Goal: Use online tool/utility: Utilize a website feature to perform a specific function

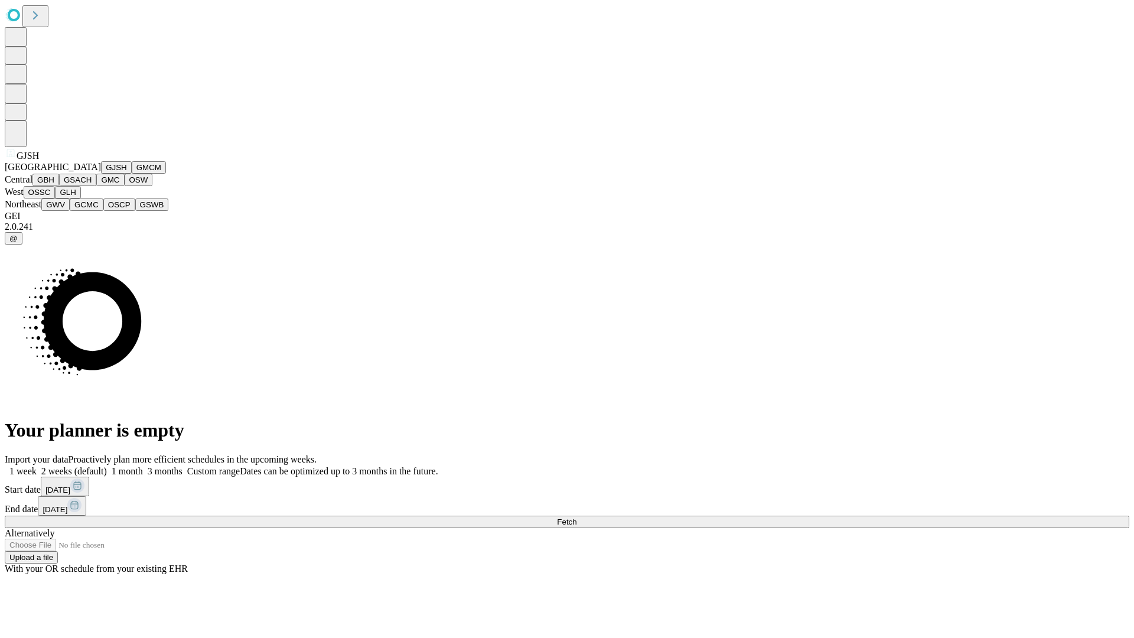
click at [101, 174] on button "GJSH" at bounding box center [116, 167] width 31 height 12
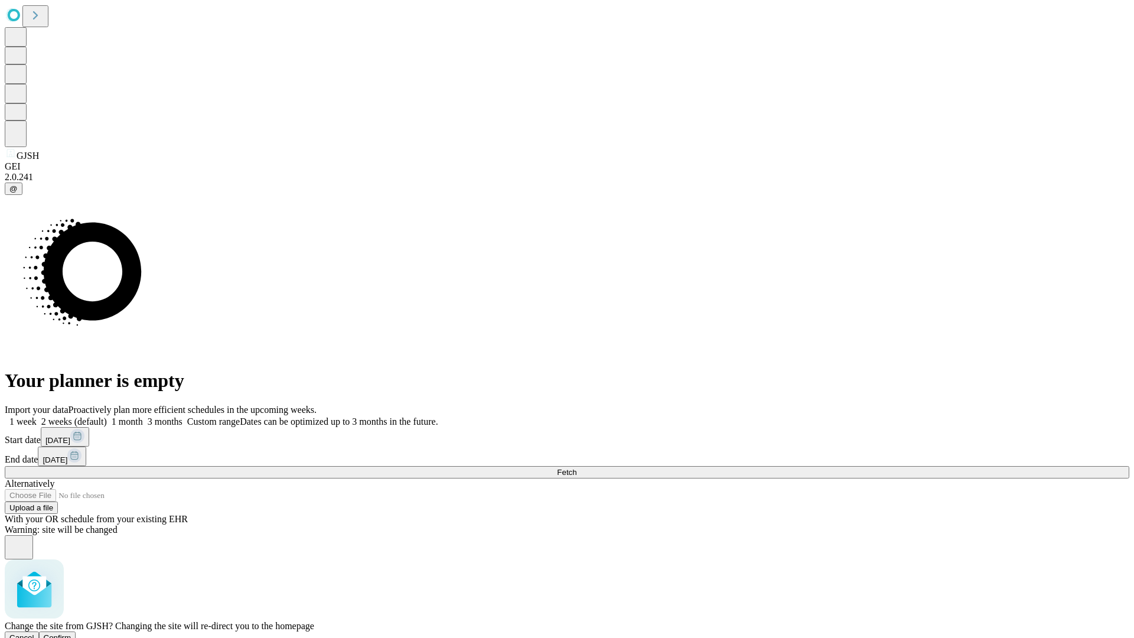
click at [71, 633] on span "Confirm" at bounding box center [58, 637] width 28 height 9
click at [143, 417] on label "1 month" at bounding box center [125, 422] width 36 height 10
click at [577, 468] on span "Fetch" at bounding box center [566, 472] width 19 height 9
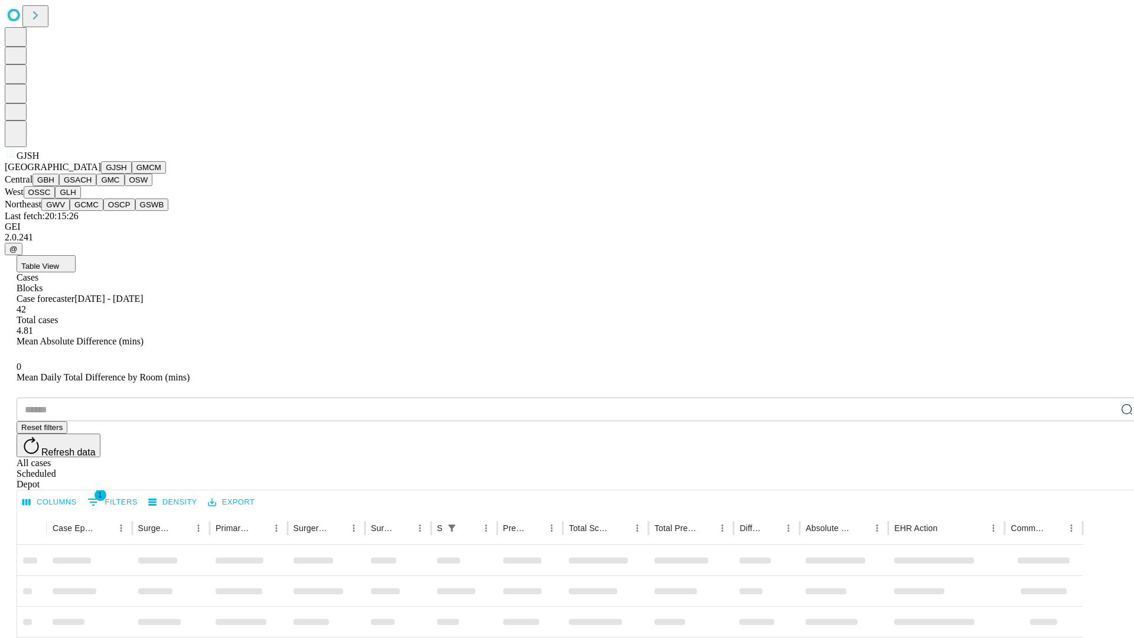
click at [132, 174] on button "GMCM" at bounding box center [149, 167] width 34 height 12
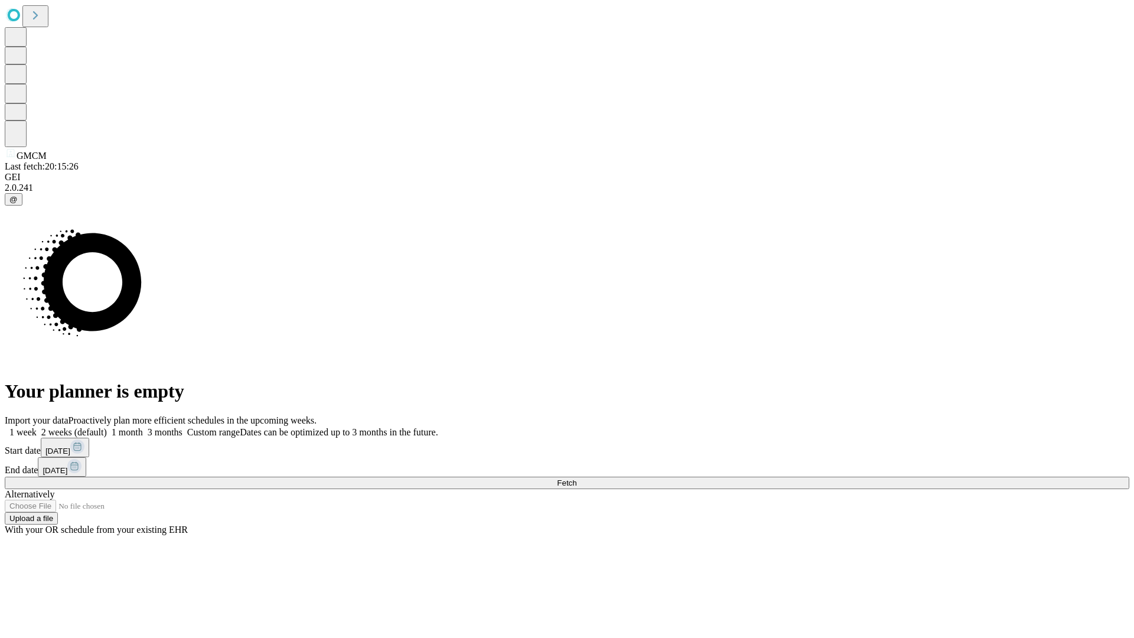
click at [577, 479] on span "Fetch" at bounding box center [566, 483] width 19 height 9
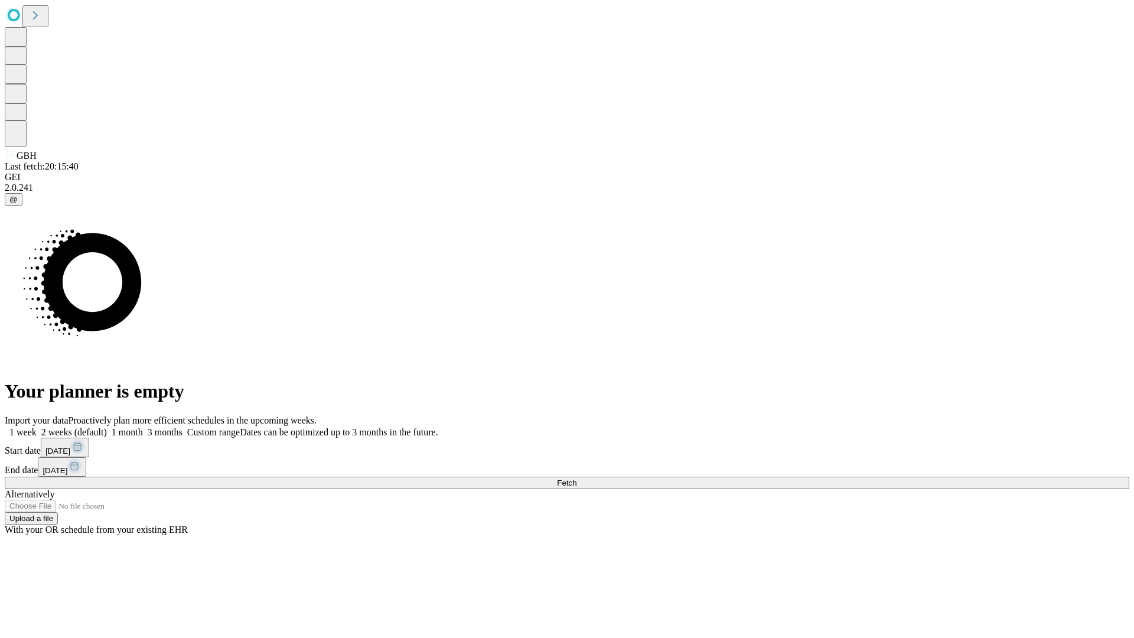
click at [143, 427] on label "1 month" at bounding box center [125, 432] width 36 height 10
click at [577, 479] on span "Fetch" at bounding box center [566, 483] width 19 height 9
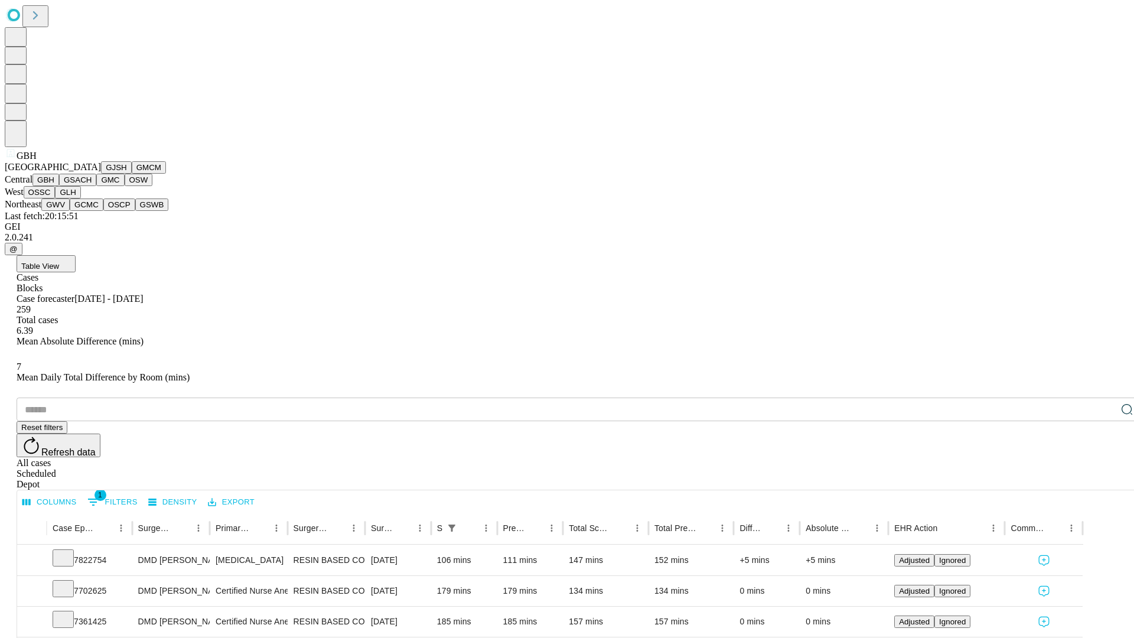
click at [92, 186] on button "GSACH" at bounding box center [77, 180] width 37 height 12
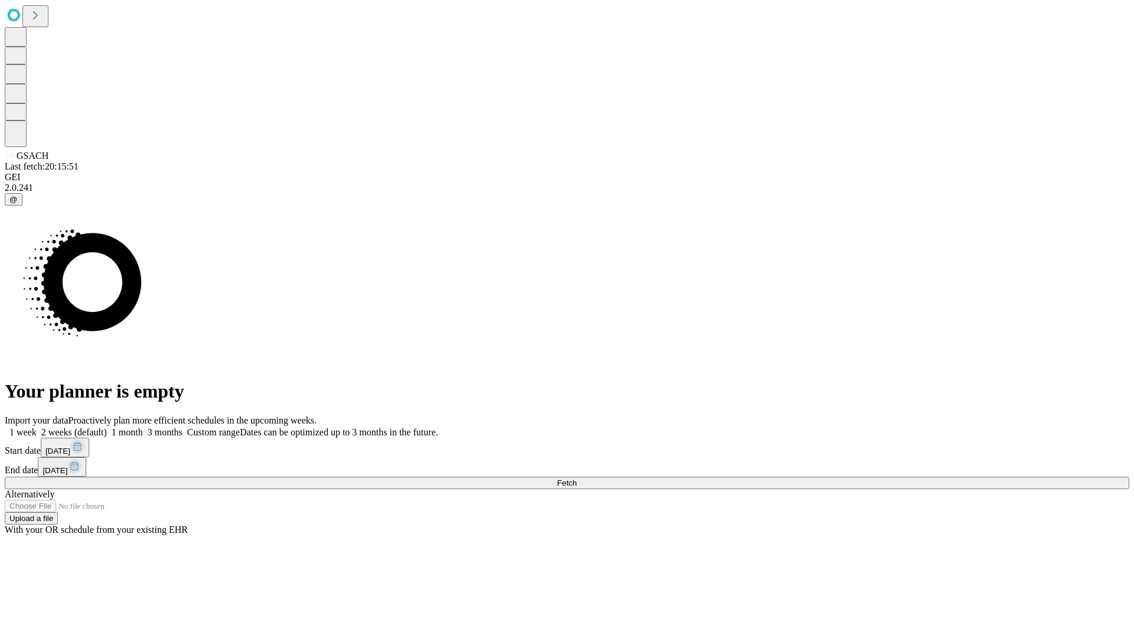
click at [143, 427] on label "1 month" at bounding box center [125, 432] width 36 height 10
click at [577, 479] on span "Fetch" at bounding box center [566, 483] width 19 height 9
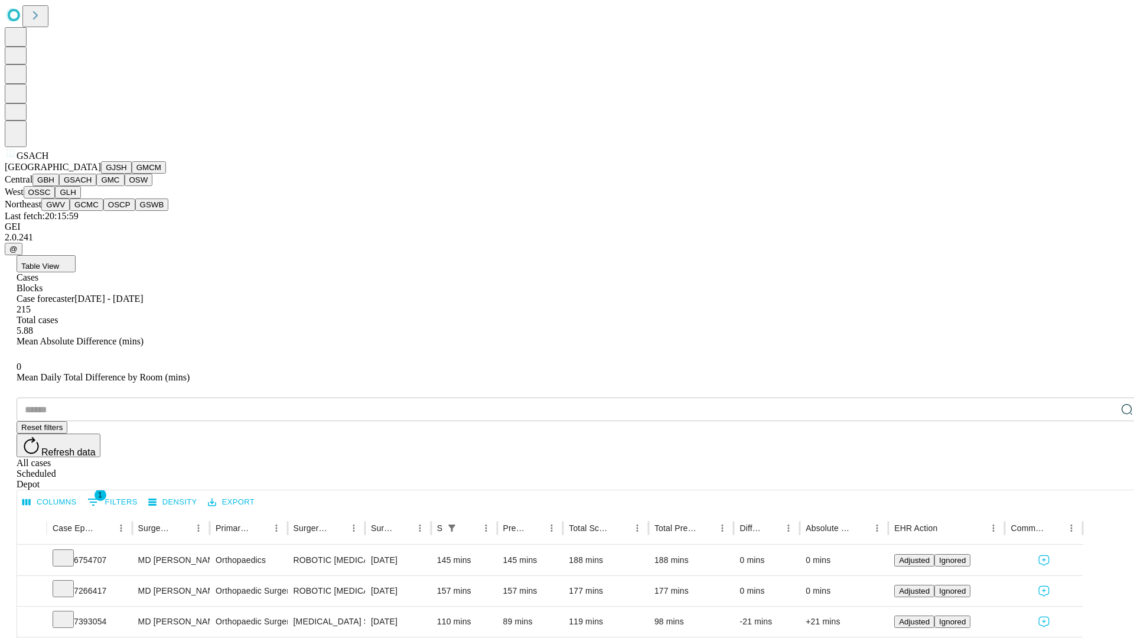
click at [96, 186] on button "GMC" at bounding box center [110, 180] width 28 height 12
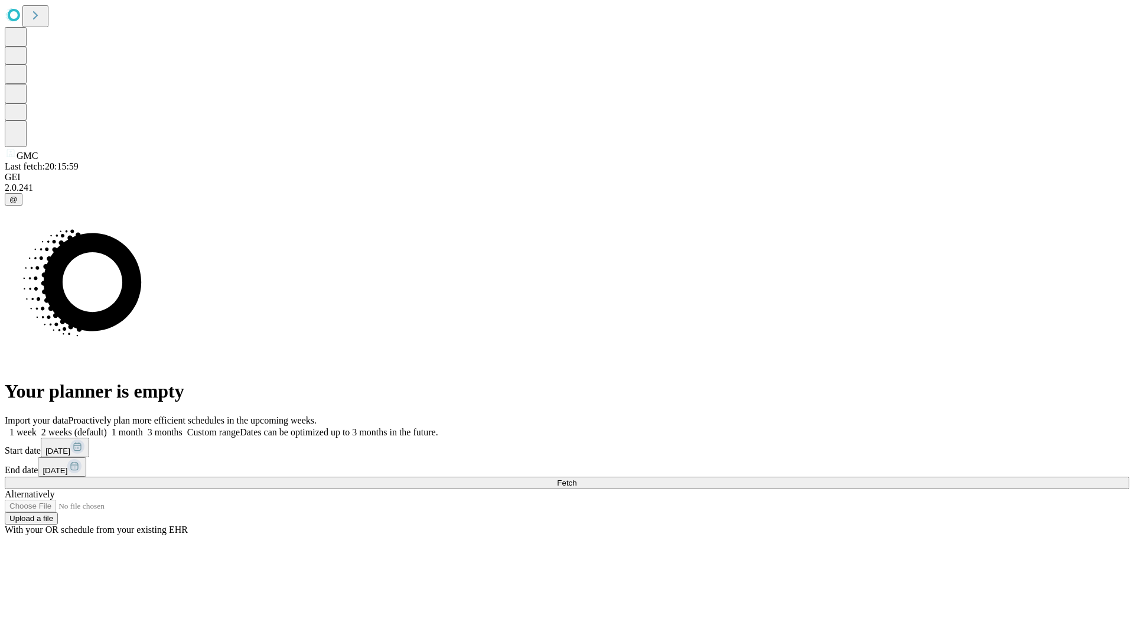
click at [143, 427] on label "1 month" at bounding box center [125, 432] width 36 height 10
click at [577, 479] on span "Fetch" at bounding box center [566, 483] width 19 height 9
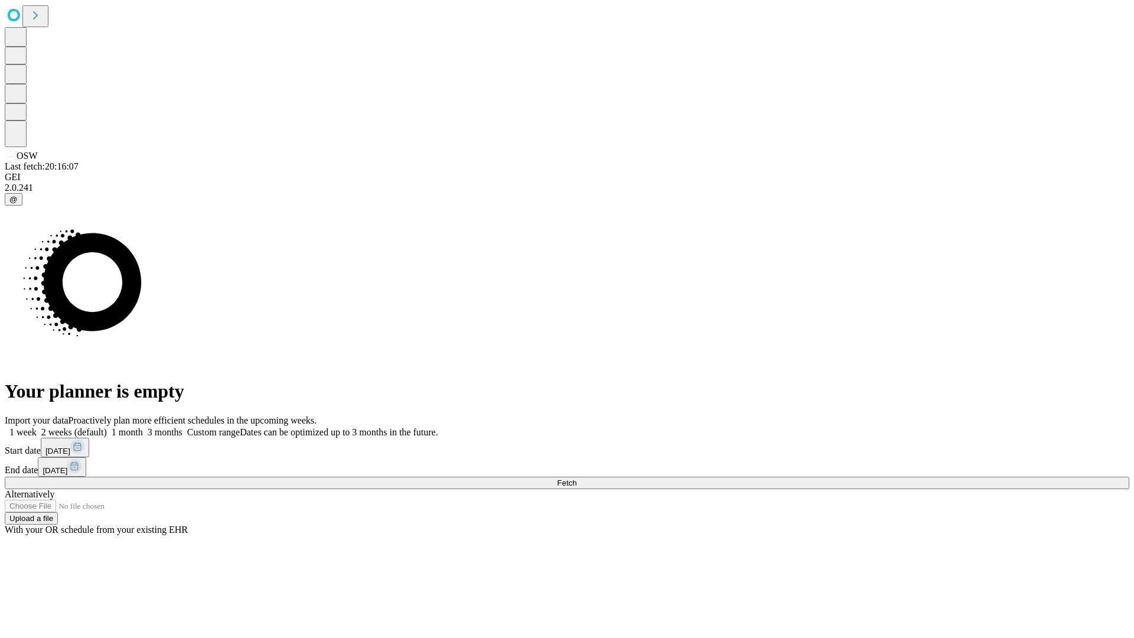
click at [143, 427] on label "1 month" at bounding box center [125, 432] width 36 height 10
click at [577, 479] on span "Fetch" at bounding box center [566, 483] width 19 height 9
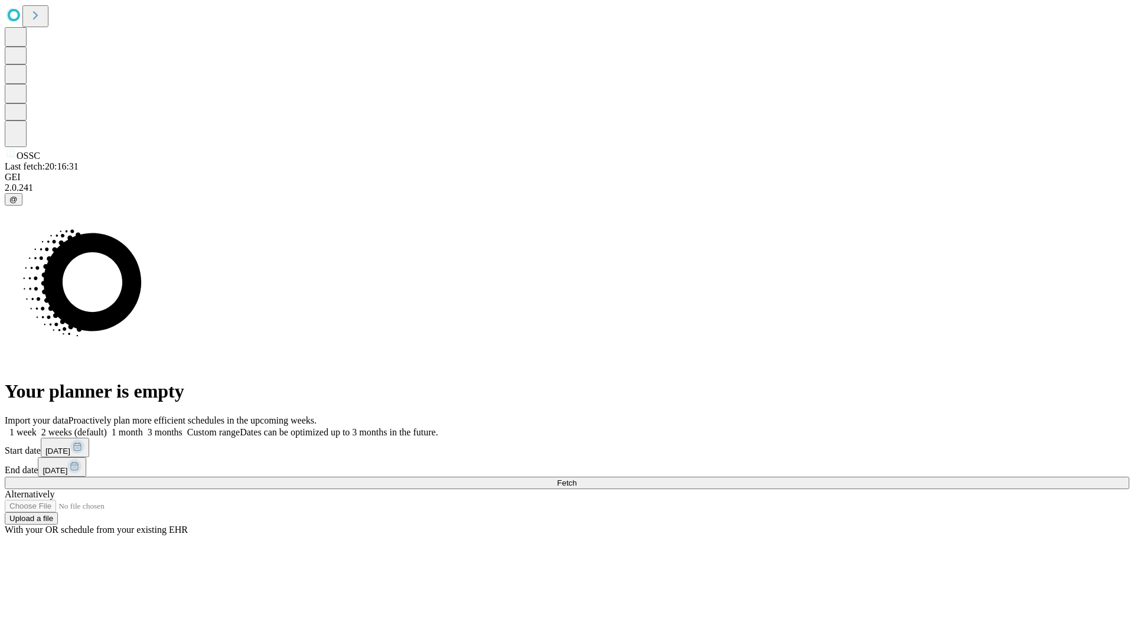
click at [143, 427] on label "1 month" at bounding box center [125, 432] width 36 height 10
click at [577, 479] on span "Fetch" at bounding box center [566, 483] width 19 height 9
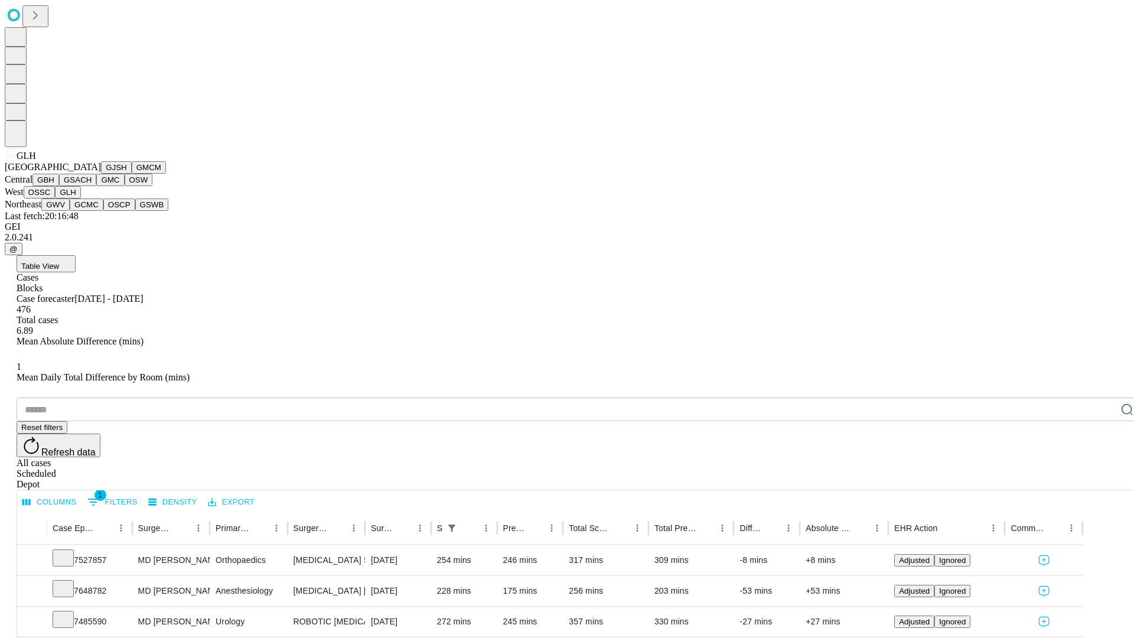
click at [70, 211] on button "GWV" at bounding box center [55, 205] width 28 height 12
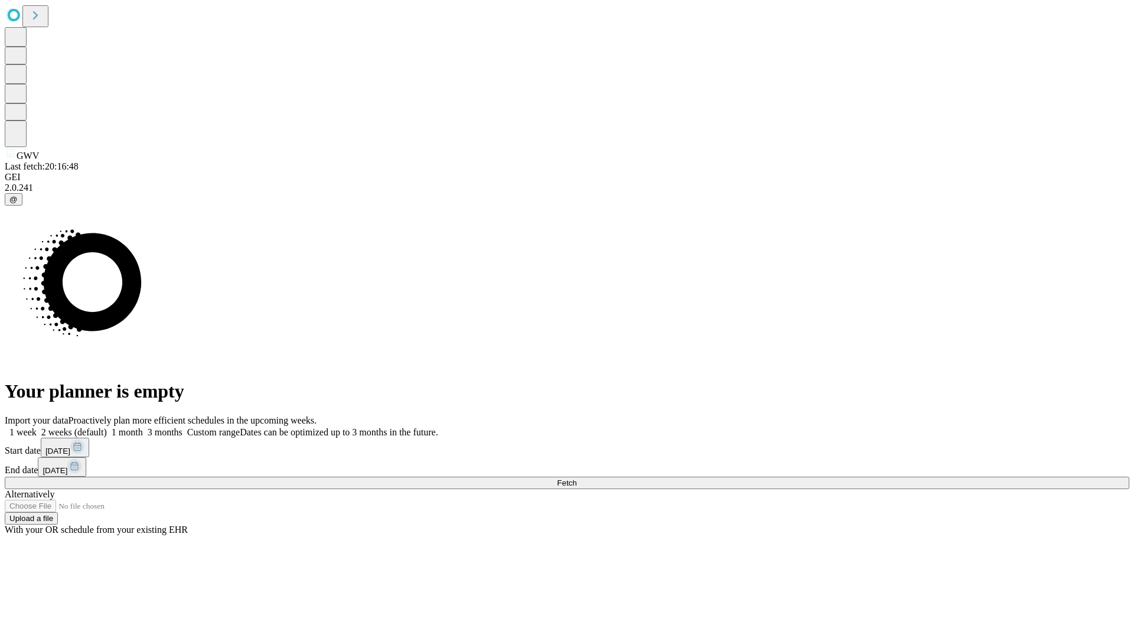
click at [143, 427] on label "1 month" at bounding box center [125, 432] width 36 height 10
click at [577, 479] on span "Fetch" at bounding box center [566, 483] width 19 height 9
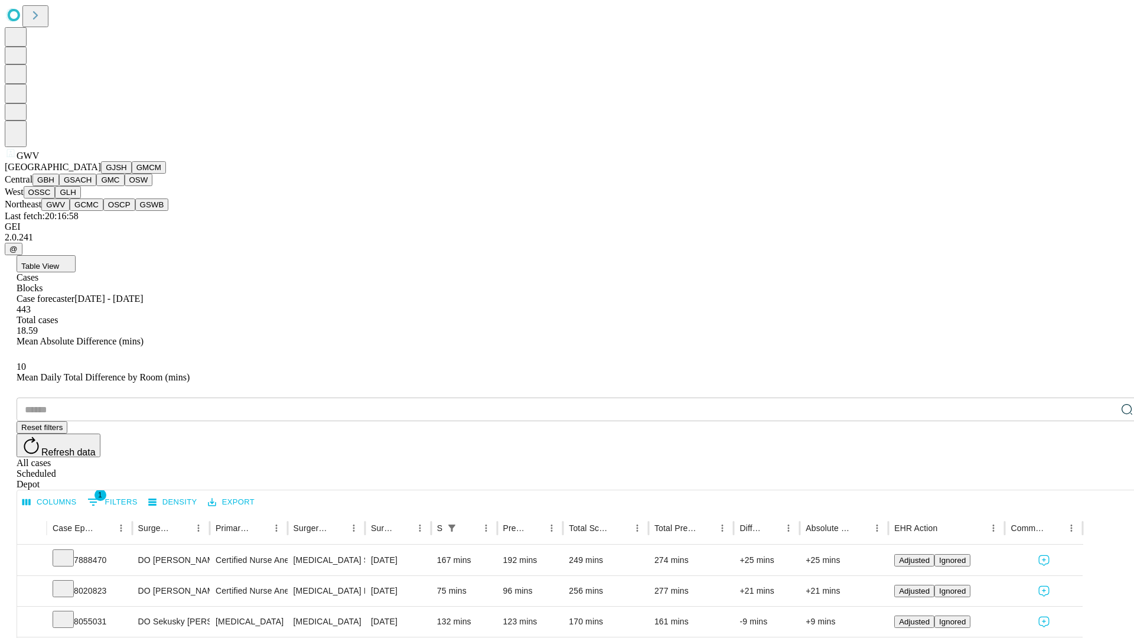
click at [92, 211] on button "GCMC" at bounding box center [87, 205] width 34 height 12
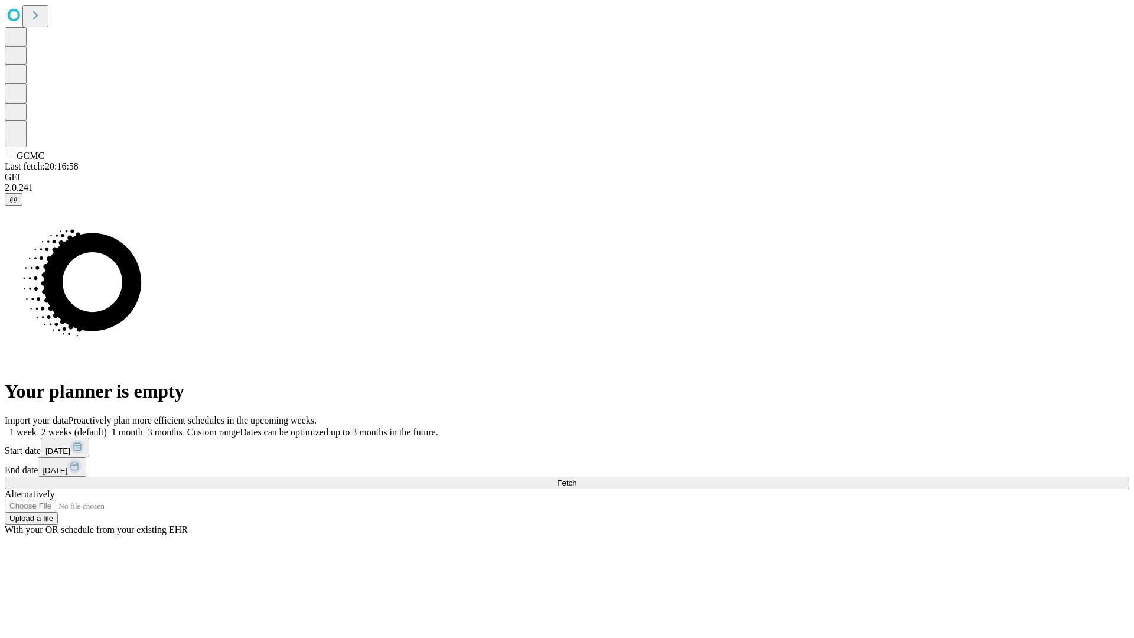
click at [577, 479] on span "Fetch" at bounding box center [566, 483] width 19 height 9
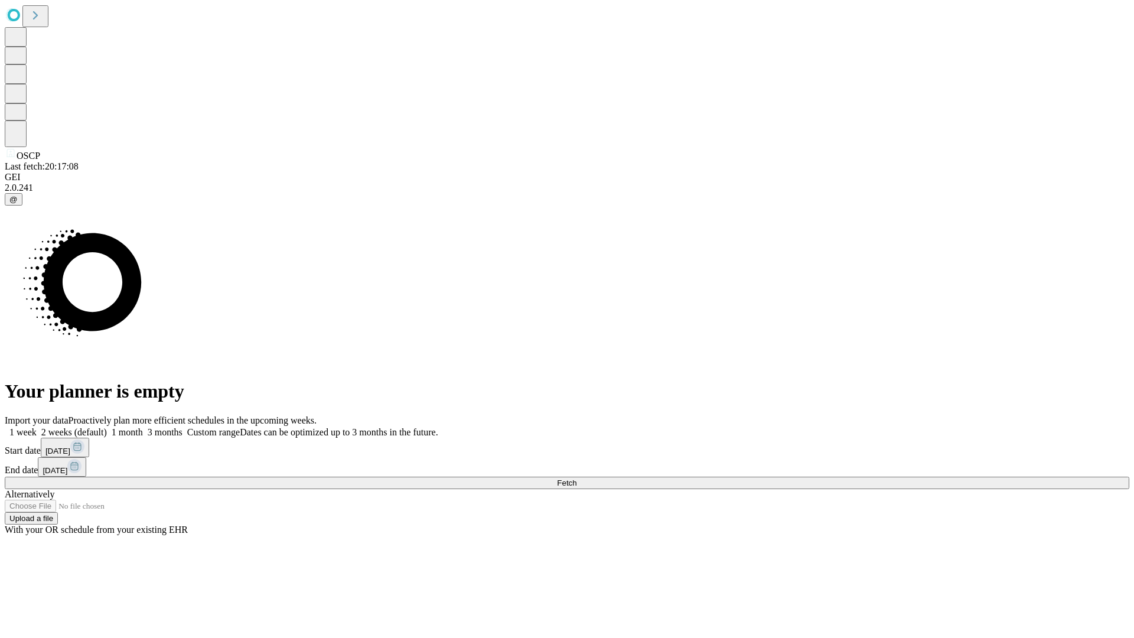
click at [143, 427] on label "1 month" at bounding box center [125, 432] width 36 height 10
click at [577, 479] on span "Fetch" at bounding box center [566, 483] width 19 height 9
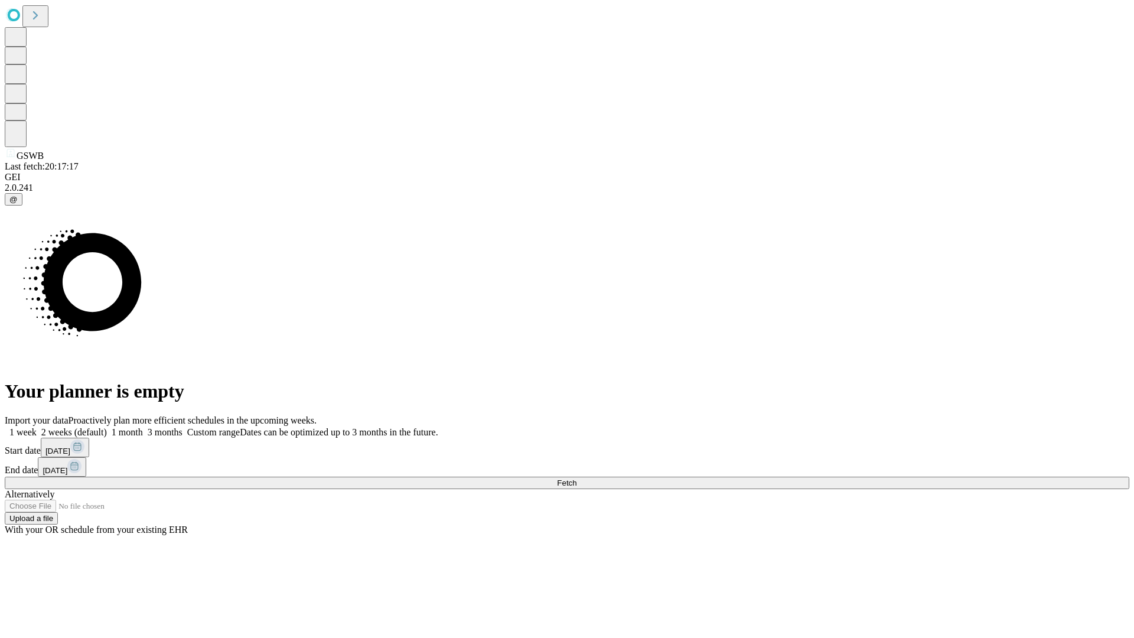
click at [143, 427] on label "1 month" at bounding box center [125, 432] width 36 height 10
click at [577, 479] on span "Fetch" at bounding box center [566, 483] width 19 height 9
